Goal: Use online tool/utility: Utilize a website feature to perform a specific function

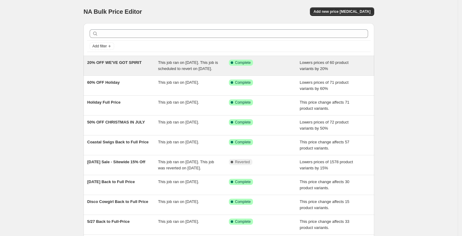
click at [123, 65] on span "20% OFF WE'VE GOT SPIRIT" at bounding box center [114, 62] width 54 height 5
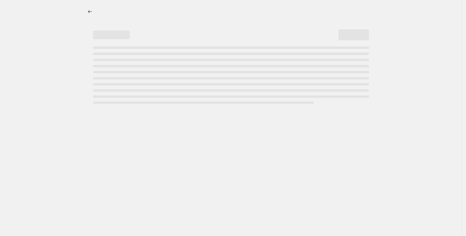
select select "percentage"
select select "not_equal"
select select "product_status"
select select "inventory_quantity"
select select "not_equal"
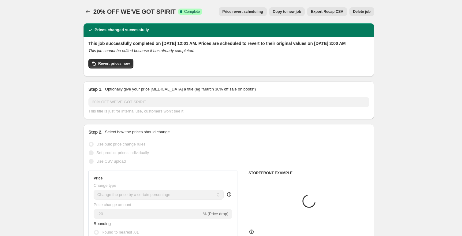
select select "tag"
select select "collection"
